Goal: Task Accomplishment & Management: Use online tool/utility

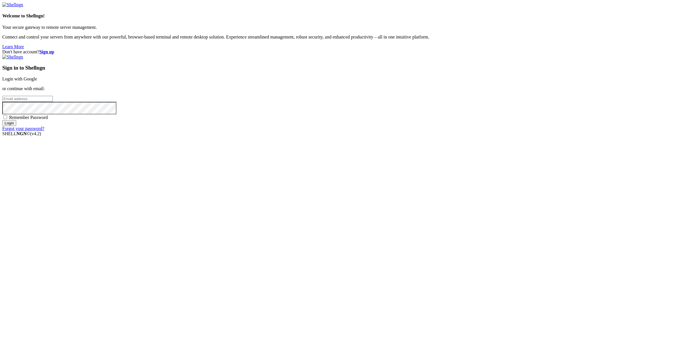
click at [53, 102] on input "email" at bounding box center [27, 99] width 50 height 6
type input "[EMAIL_ADDRESS][DOMAIN_NAME]"
click at [2, 120] on input "Login" at bounding box center [9, 123] width 14 height 6
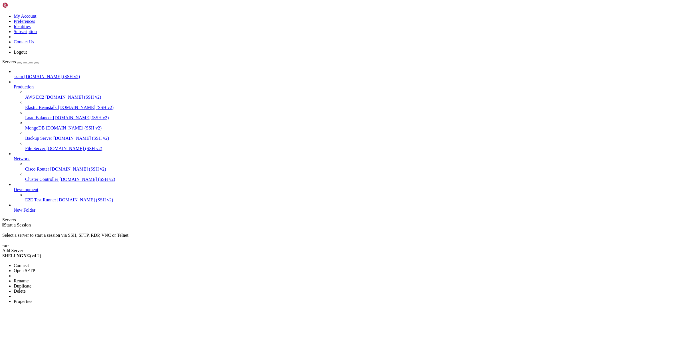
click at [29, 263] on span "Connect" at bounding box center [21, 265] width 15 height 5
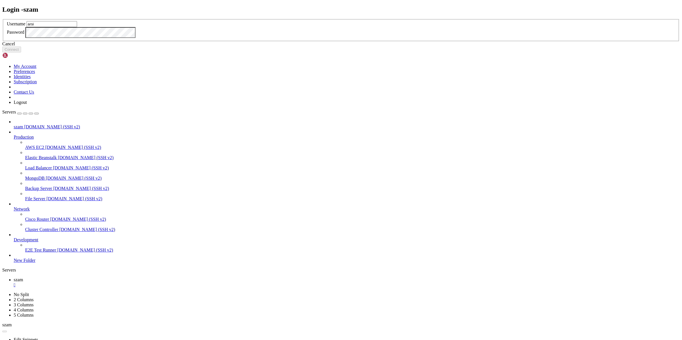
type input "arsi"
click button "Connect" at bounding box center [11, 49] width 19 height 6
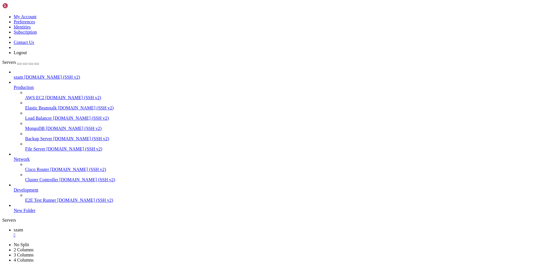
scroll to position [78, 0]
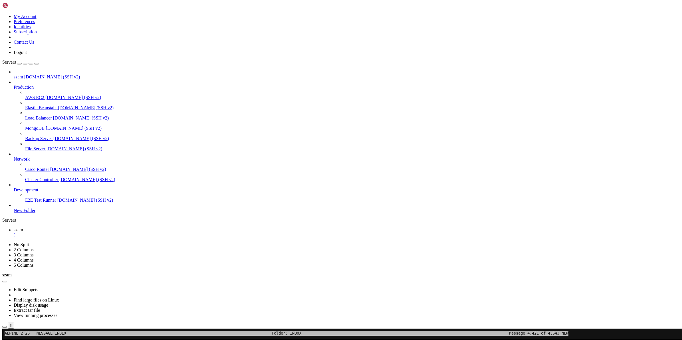
scroll to position [0, 0]
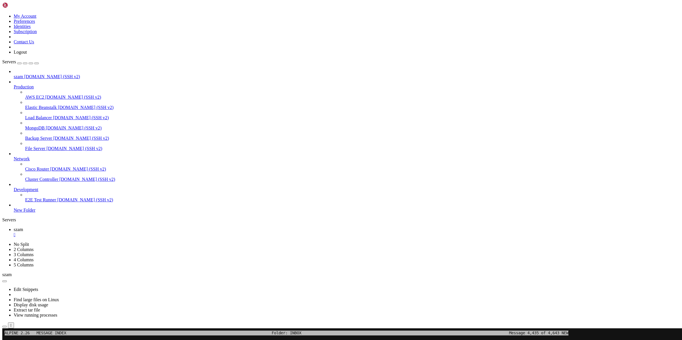
drag, startPoint x: 107, startPoint y: 410, endPoint x: 277, endPoint y: 410, distance: 169.4
copy span "[URL][DOMAIN_NAME]"
